Goal: Find specific page/section: Find specific page/section

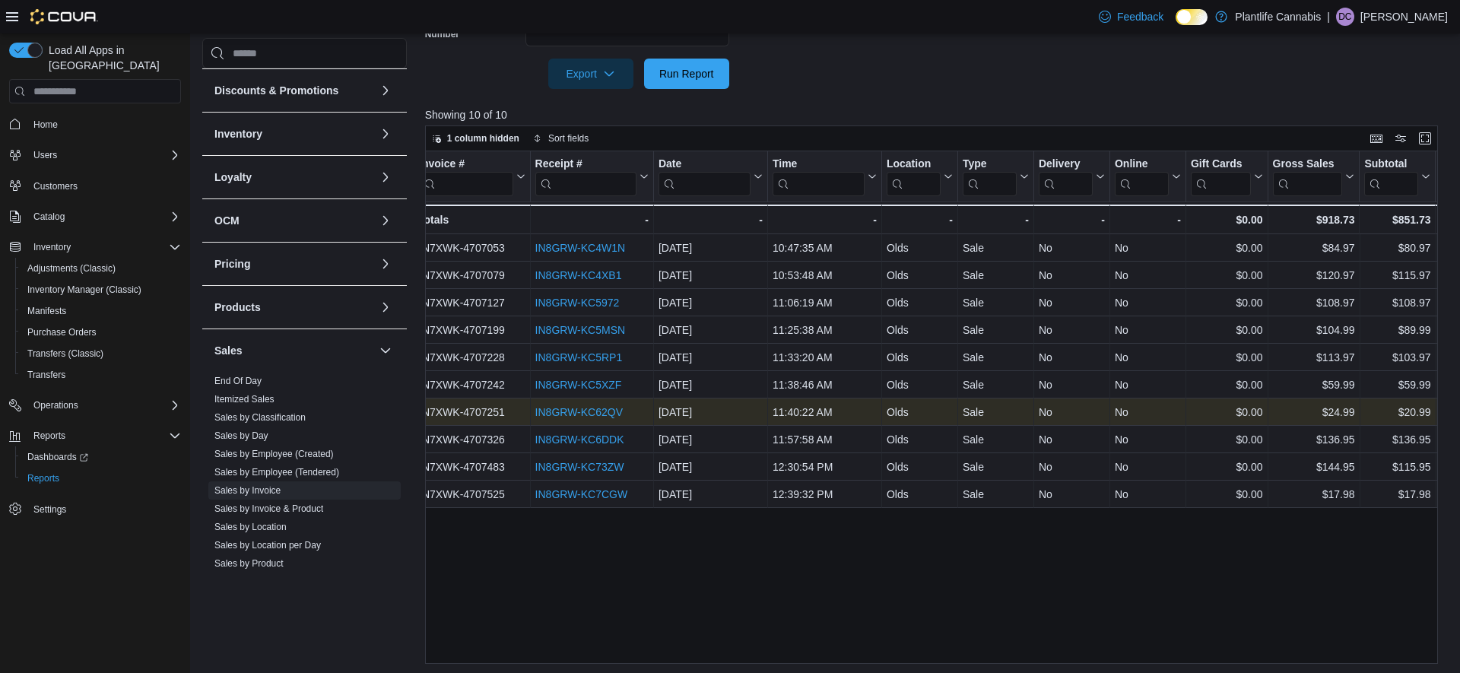
scroll to position [0, 9]
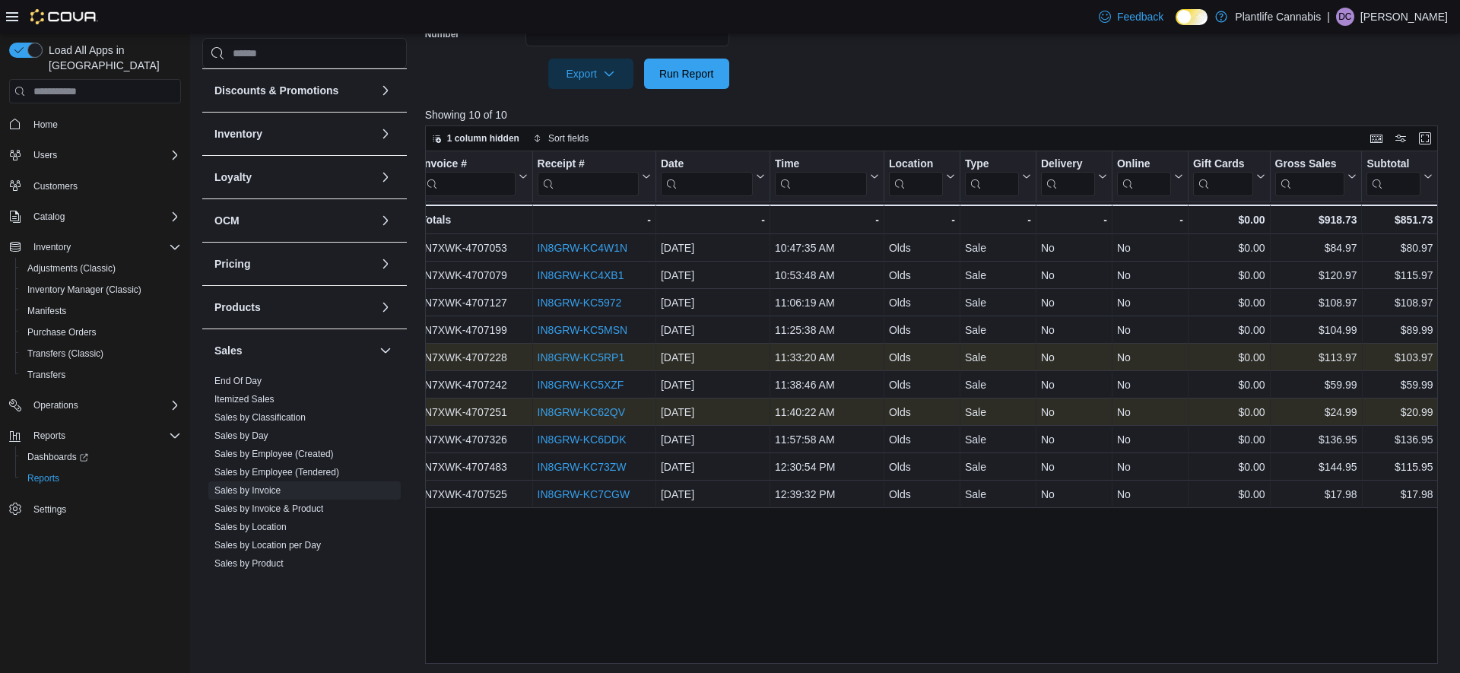
click at [617, 360] on link "IN8GRW-KC5RP1" at bounding box center [580, 357] width 87 height 12
